Goal: Information Seeking & Learning: Find specific page/section

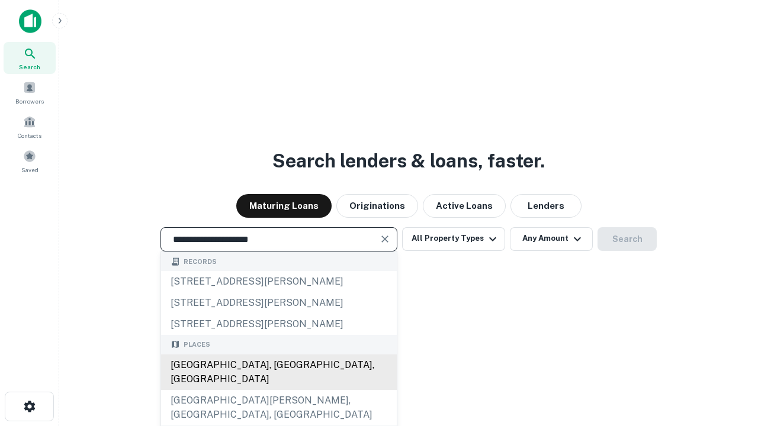
click at [278, 390] on div "[GEOGRAPHIC_DATA], [GEOGRAPHIC_DATA], [GEOGRAPHIC_DATA]" at bounding box center [279, 373] width 236 height 36
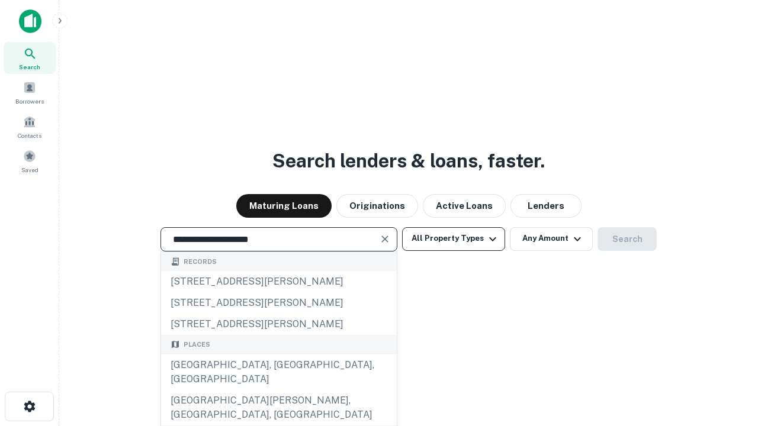
click at [454, 239] on button "All Property Types" at bounding box center [453, 239] width 103 height 24
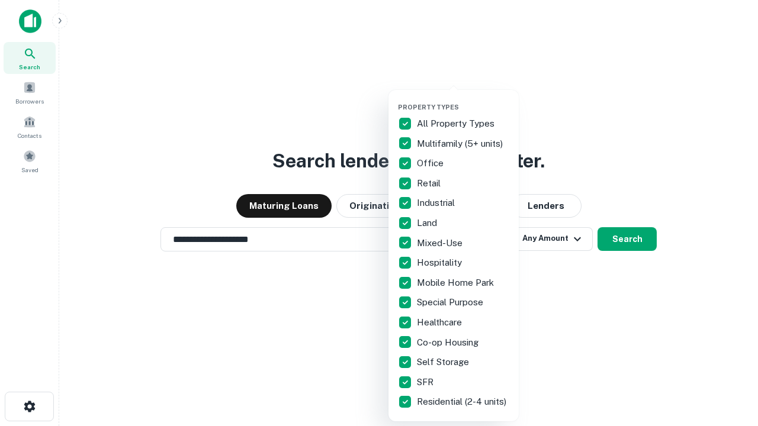
type input "**********"
click at [463, 99] on button "button" at bounding box center [463, 99] width 130 height 1
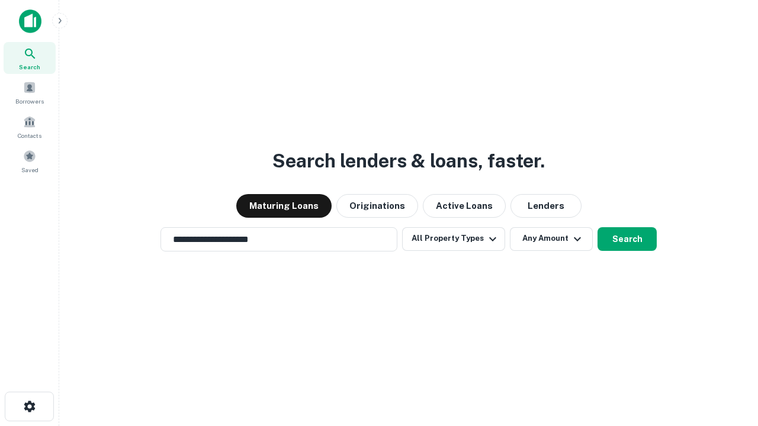
scroll to position [7, 143]
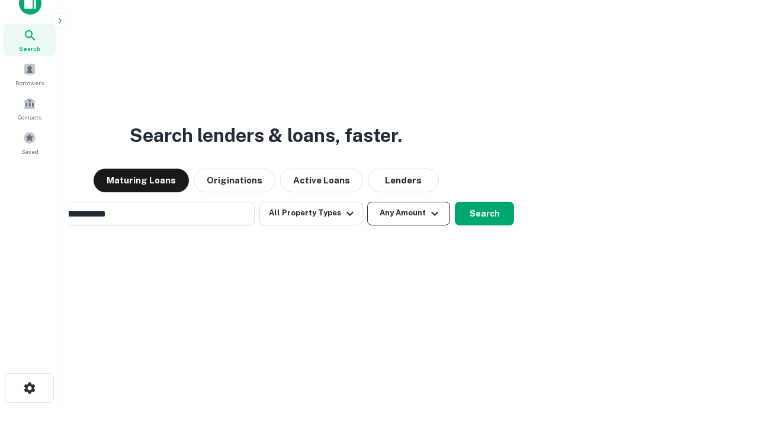
click at [367, 202] on button "Any Amount" at bounding box center [408, 214] width 83 height 24
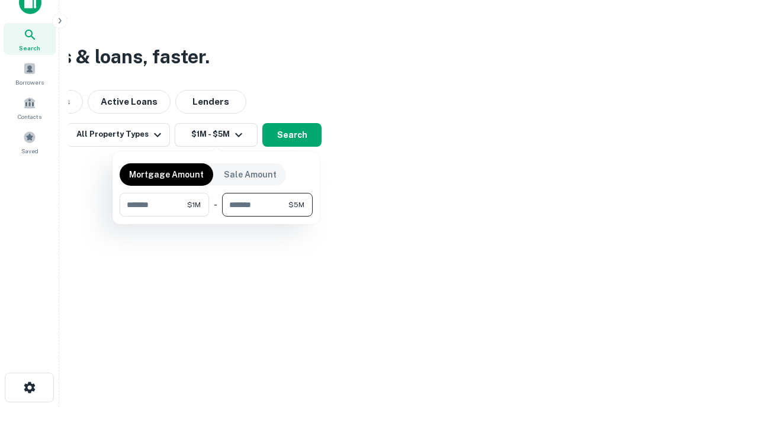
type input "*******"
click at [216, 217] on button "button" at bounding box center [216, 217] width 193 height 1
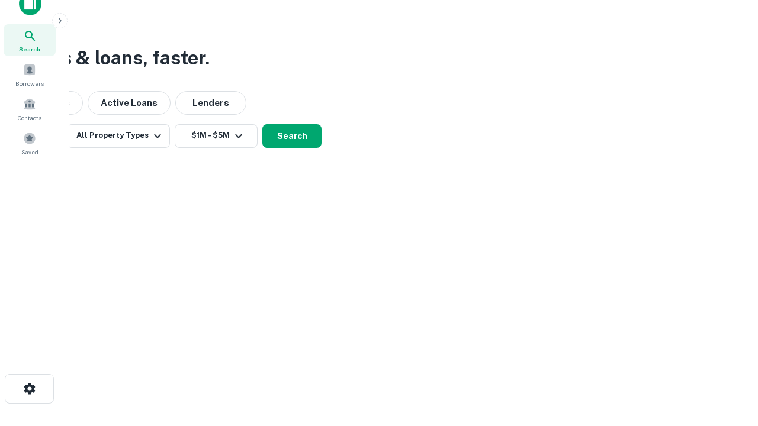
scroll to position [7, 219]
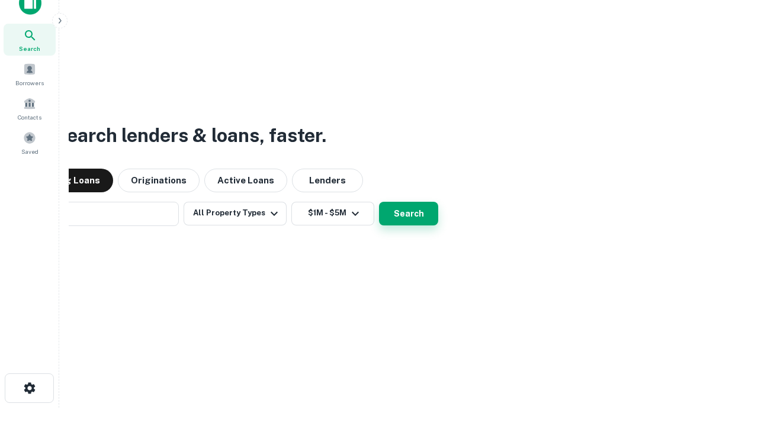
click at [379, 202] on button "Search" at bounding box center [408, 214] width 59 height 24
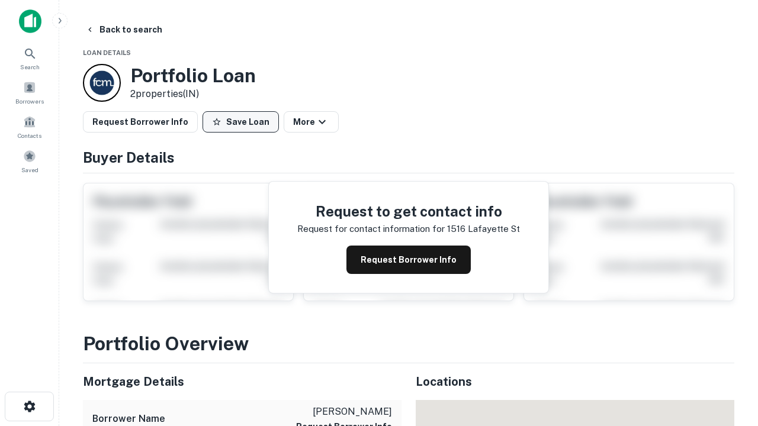
click at [240, 122] on button "Save Loan" at bounding box center [241, 121] width 76 height 21
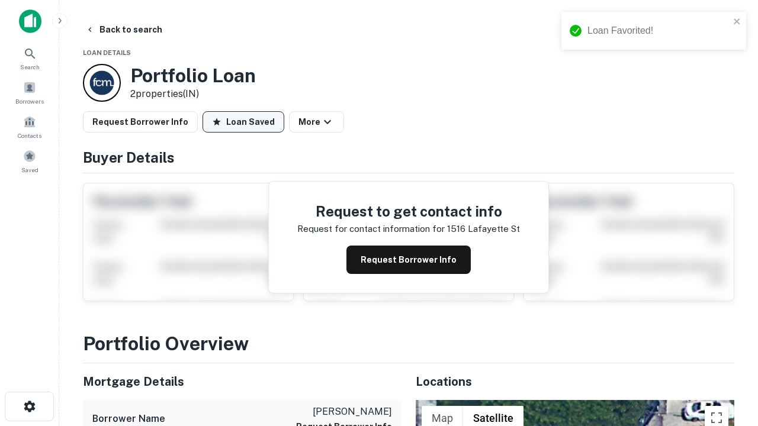
click at [243, 122] on button "Loan Saved" at bounding box center [244, 121] width 82 height 21
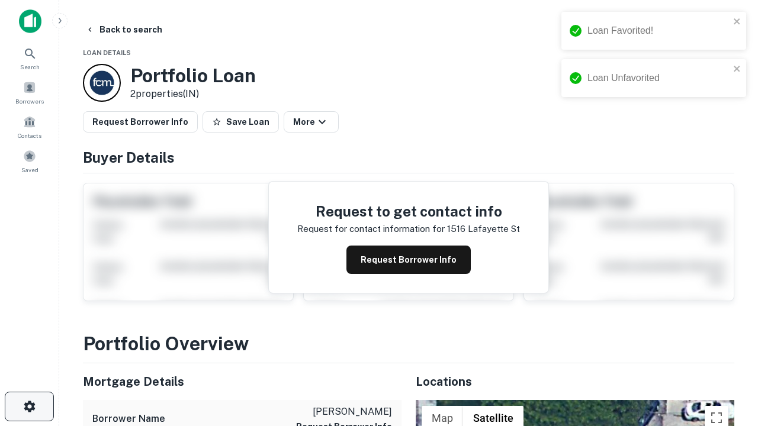
click at [29, 407] on icon "button" at bounding box center [30, 407] width 14 height 14
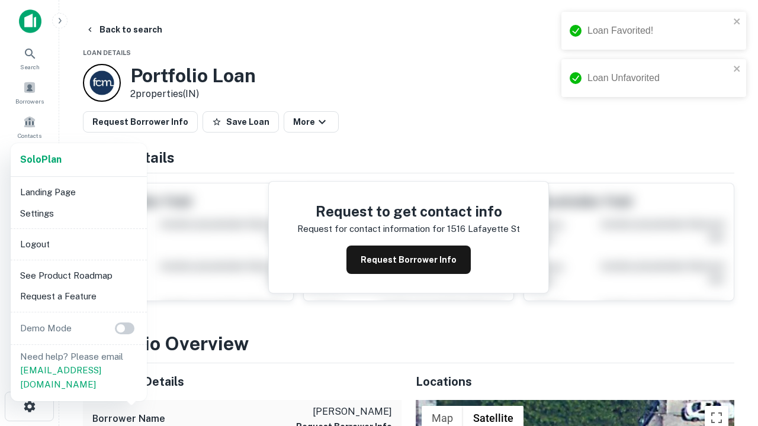
click at [78, 244] on li "Logout" at bounding box center [78, 244] width 127 height 21
